Goal: Task Accomplishment & Management: Manage account settings

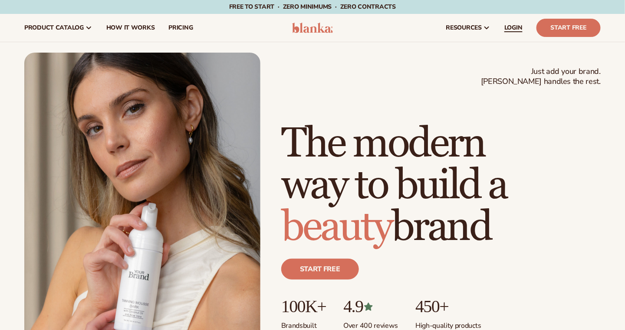
click at [518, 28] on span "LOGIN" at bounding box center [514, 27] width 18 height 7
